Goal: Navigation & Orientation: Find specific page/section

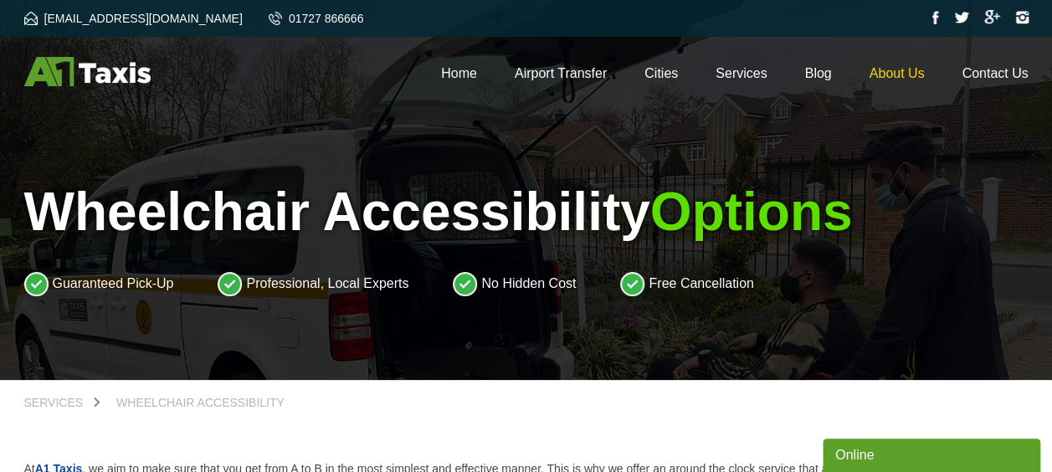
click at [889, 75] on link "About Us" at bounding box center [897, 73] width 55 height 14
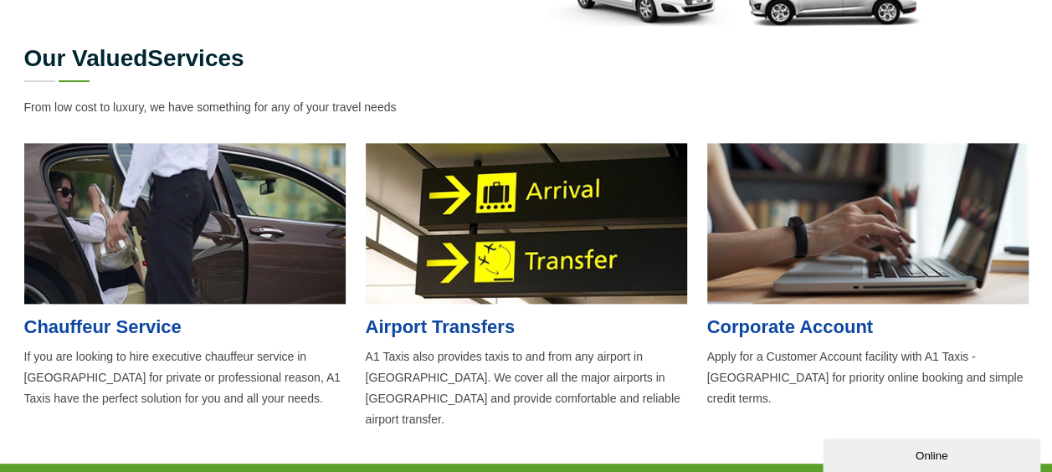
scroll to position [873, 0]
